Goal: Browse casually

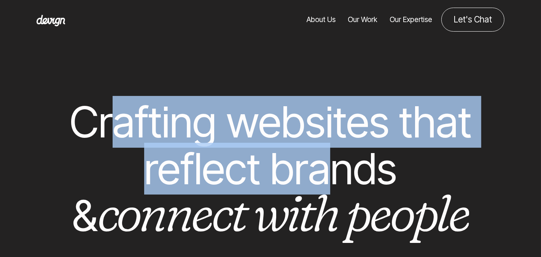
drag, startPoint x: 119, startPoint y: 119, endPoint x: 316, endPoint y: 169, distance: 203.5
click at [317, 169] on h1 "Crafting websites that reflect brands & connect with people" at bounding box center [270, 168] width 418 height 141
click at [308, 158] on h1 "Crafting websites that reflect brands & connect with people" at bounding box center [270, 168] width 418 height 141
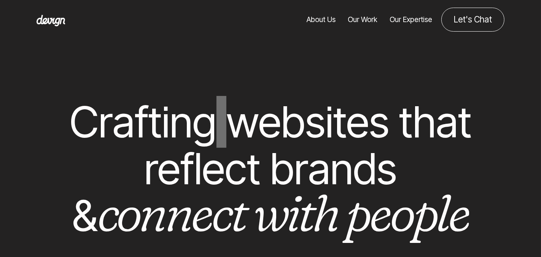
scroll to position [1, 0]
click at [302, 69] on div at bounding box center [270, 67] width 531 height 61
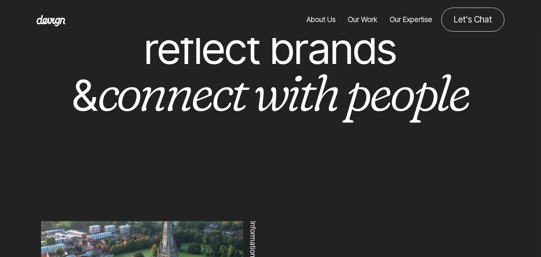
scroll to position [0, 0]
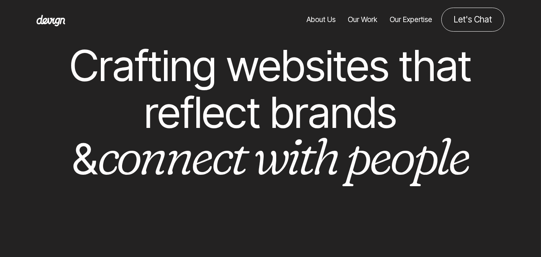
click at [397, 131] on h1 "Crafting websites that reflect brands & connect with people" at bounding box center [270, 112] width 418 height 141
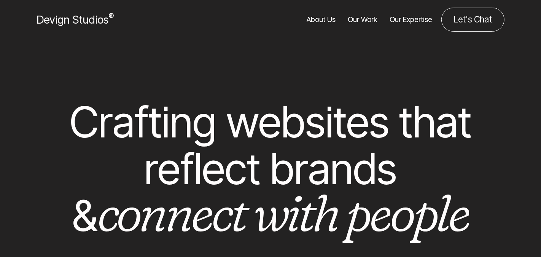
click at [298, 2] on div "Devign Studios ® About Us Our Work Our Expertise Let's Chat" at bounding box center [270, 19] width 565 height 39
